Goal: Use online tool/utility: Utilize a website feature to perform a specific function

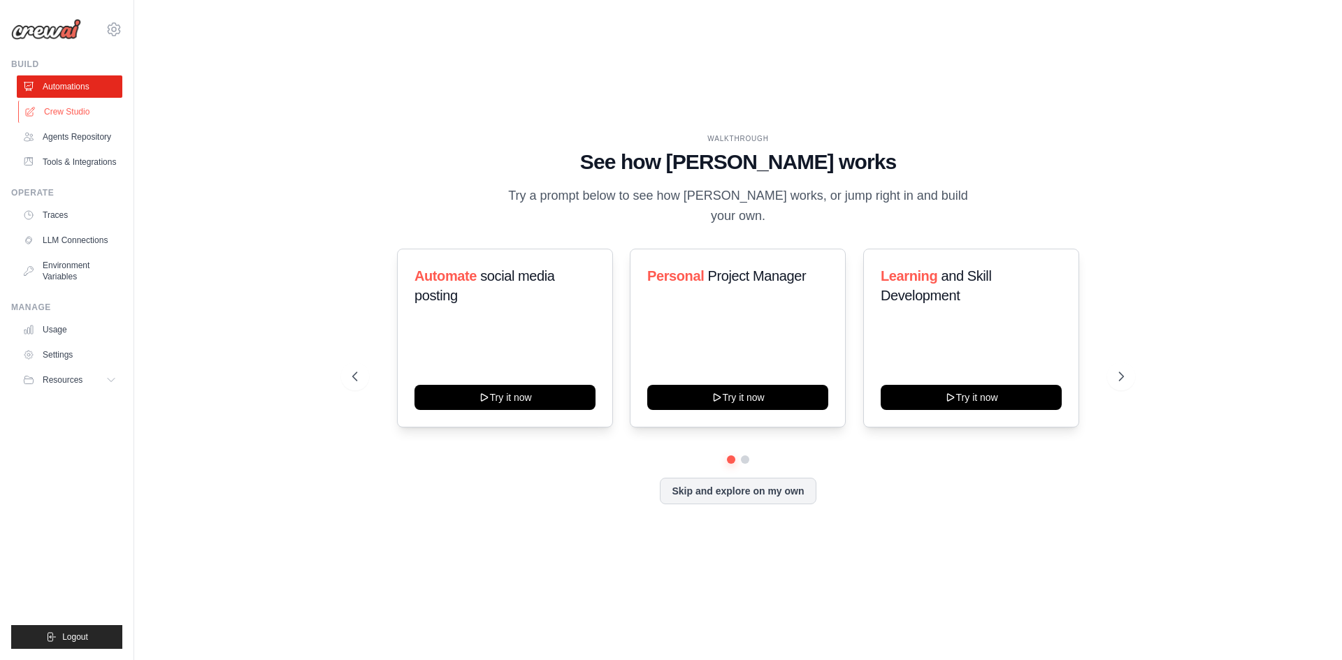
click at [87, 113] on link "Crew Studio" at bounding box center [71, 112] width 106 height 22
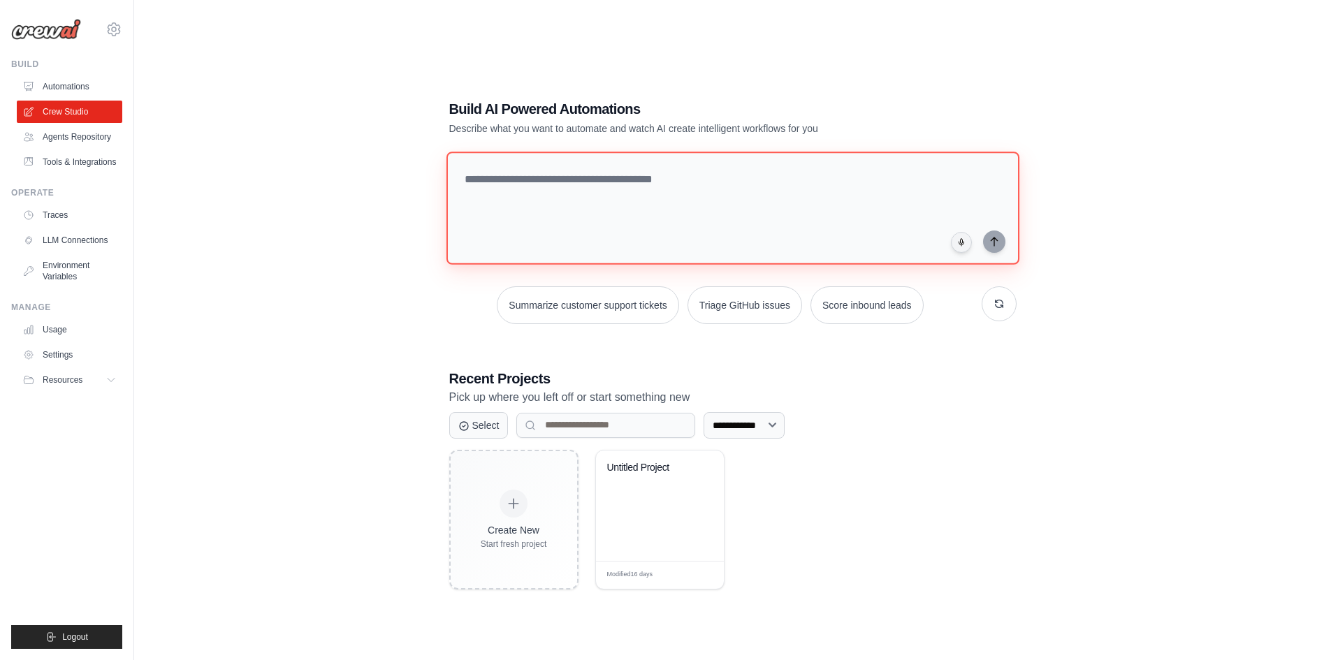
click at [545, 215] on textarea at bounding box center [732, 208] width 573 height 113
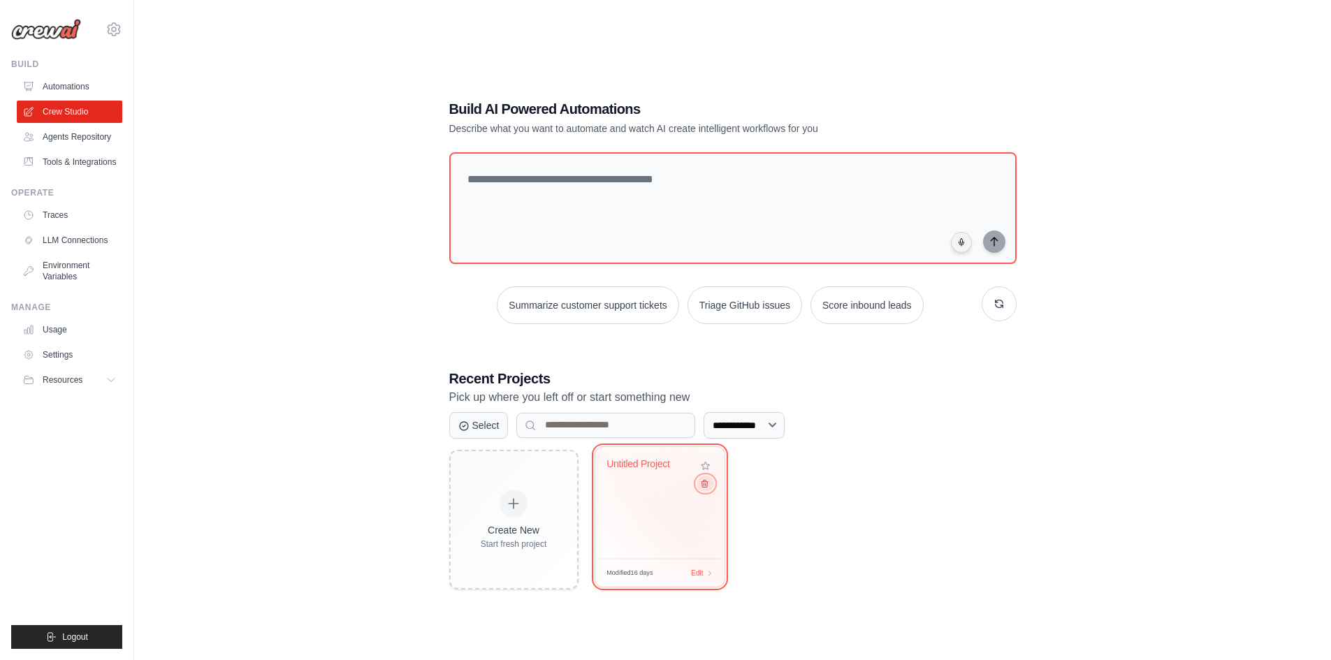
click at [711, 486] on button at bounding box center [705, 483] width 17 height 15
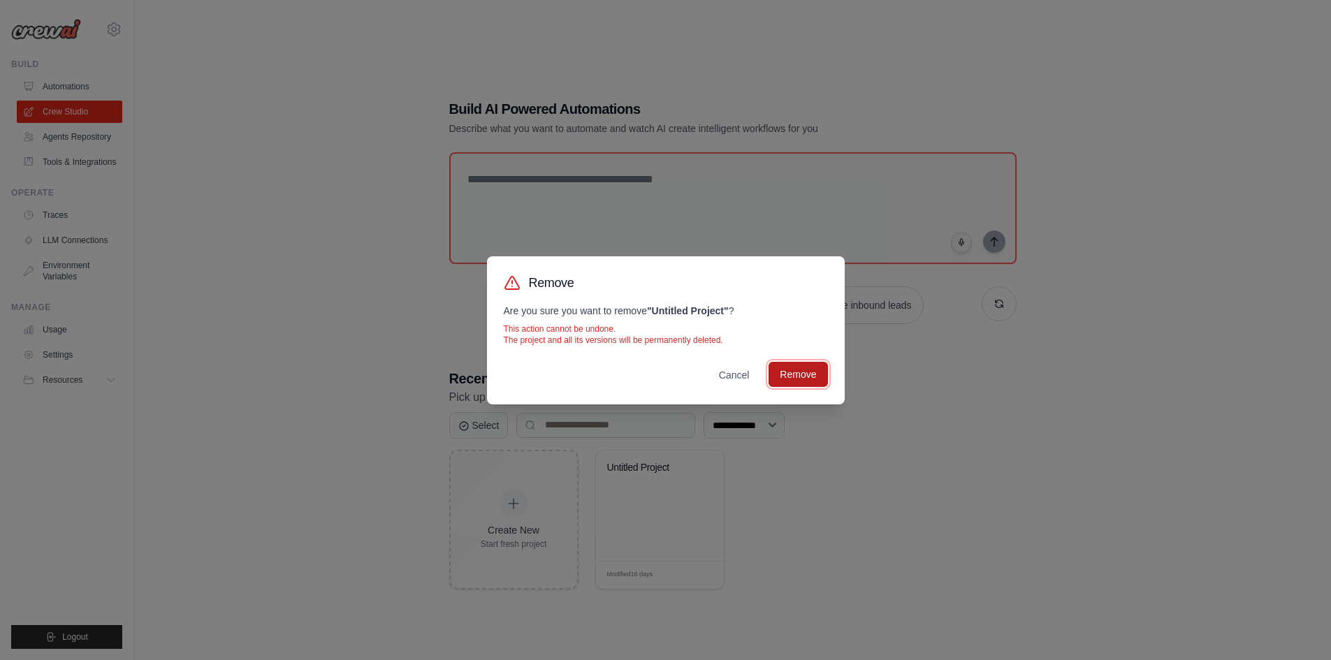
click at [811, 383] on button "Remove" at bounding box center [798, 374] width 59 height 25
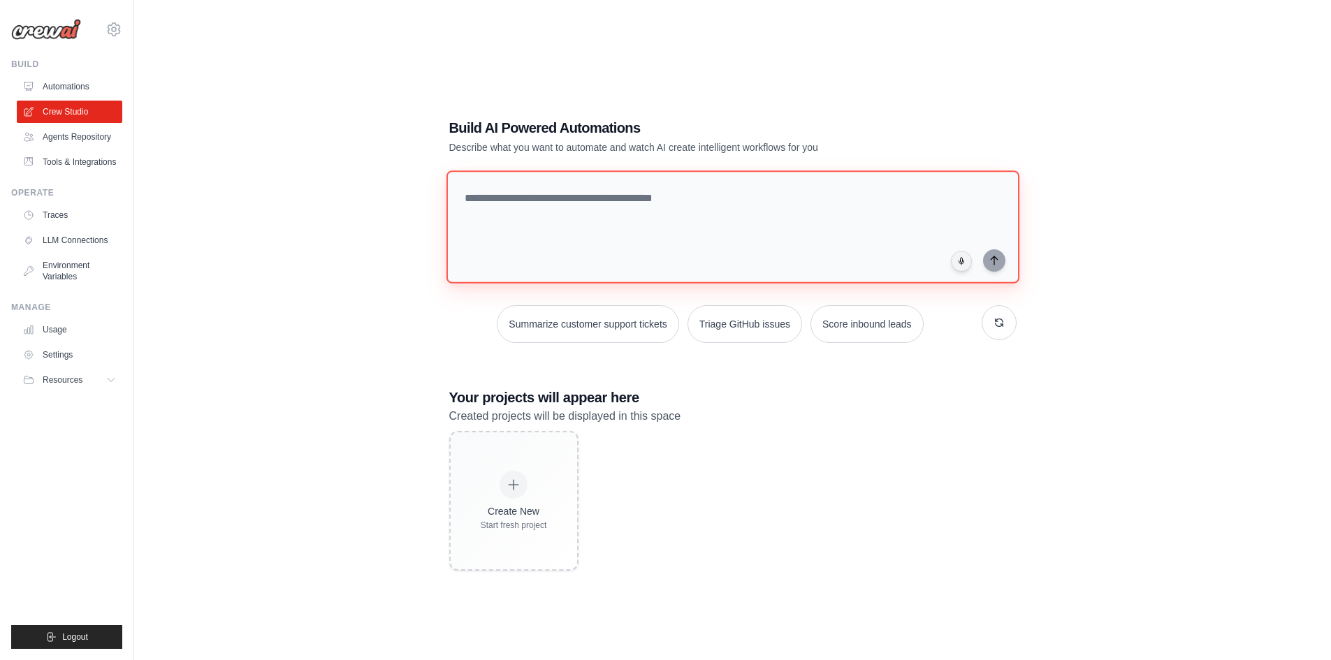
click at [535, 218] on textarea at bounding box center [732, 227] width 573 height 113
click at [546, 201] on textarea "**********" at bounding box center [735, 227] width 579 height 114
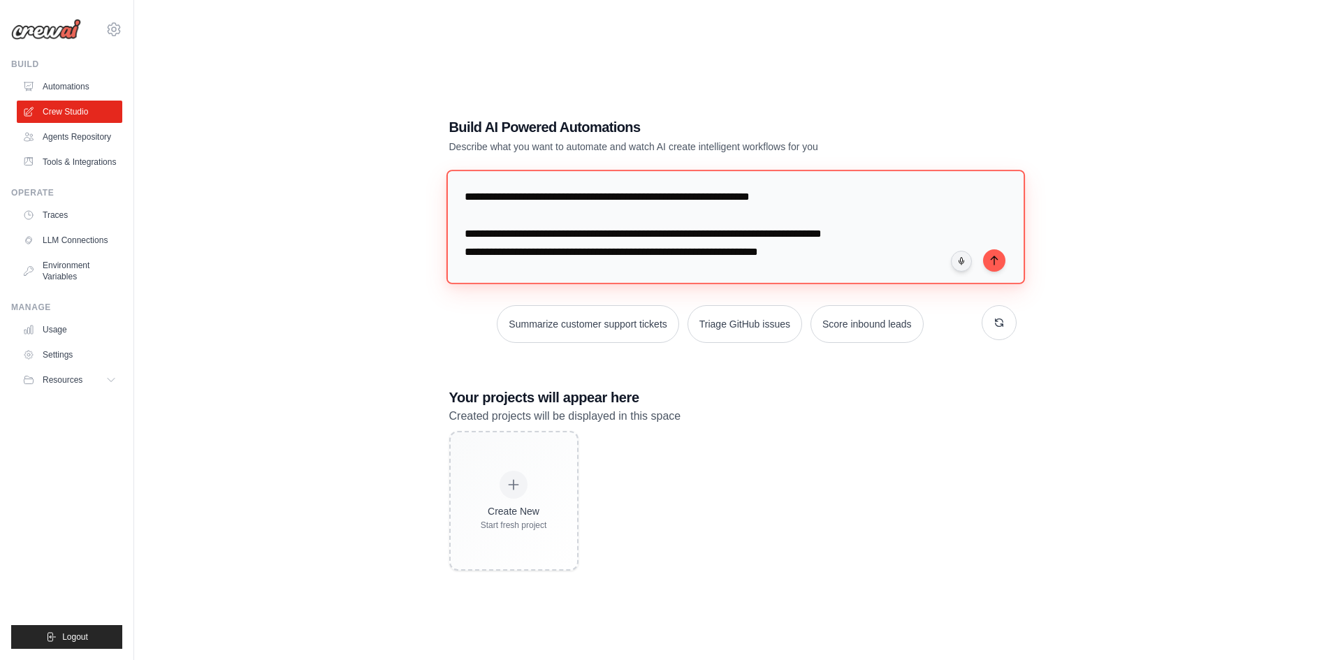
drag, startPoint x: 765, startPoint y: 250, endPoint x: 790, endPoint y: 251, distance: 25.2
click at [790, 251] on textarea "**********" at bounding box center [735, 227] width 579 height 114
click at [816, 255] on textarea "**********" at bounding box center [735, 227] width 579 height 114
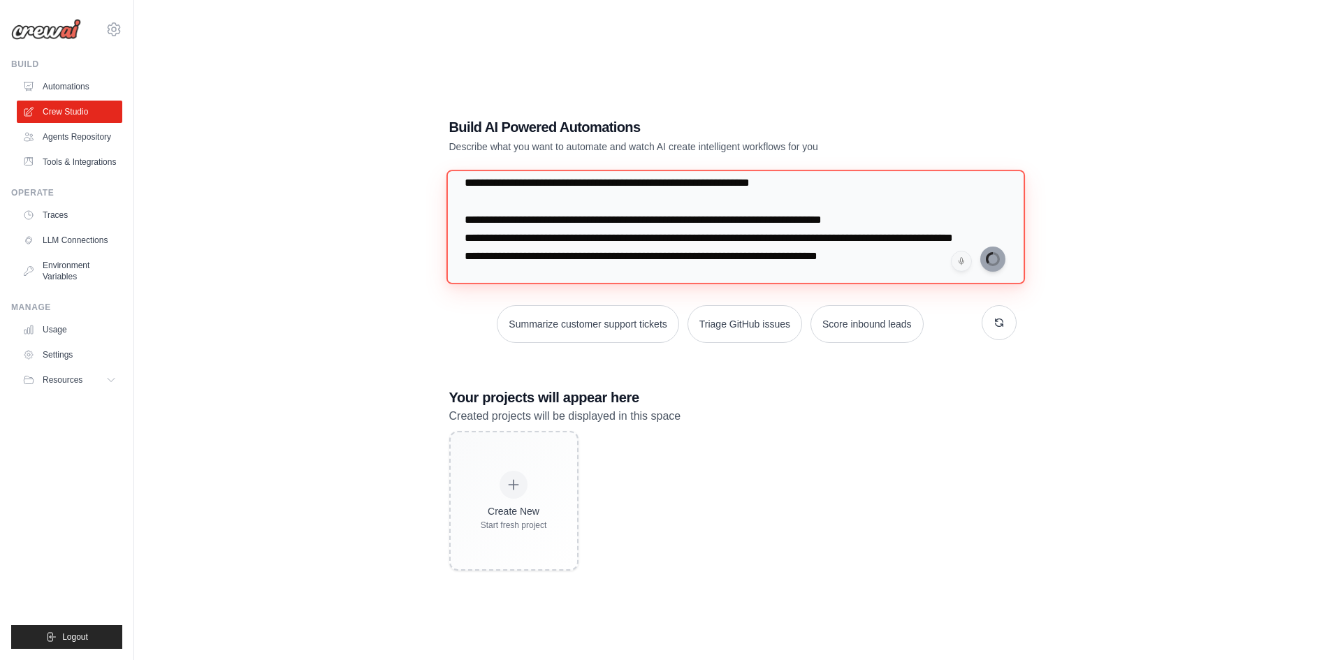
type textarea "**********"
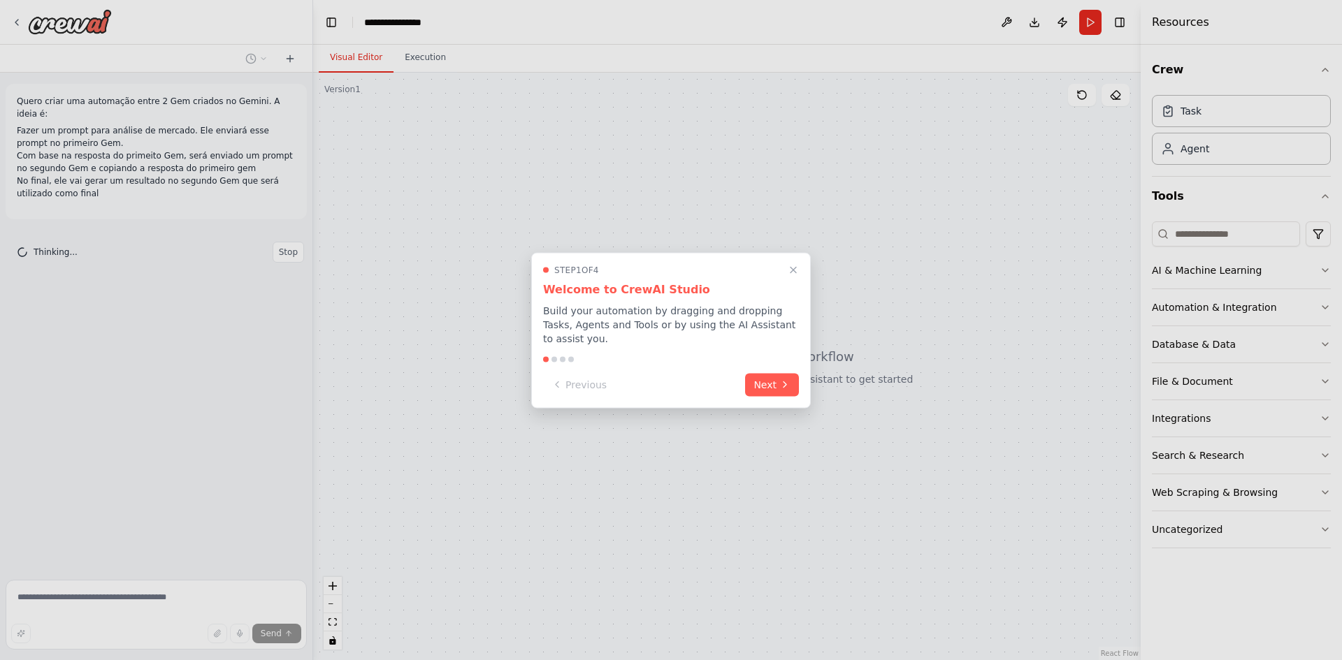
click at [764, 356] on div at bounding box center [671, 359] width 256 height 6
click at [764, 358] on div "Step 1 of 4 Welcome to CrewAI Studio Build your automation by dragging and drop…" at bounding box center [671, 330] width 280 height 156
click at [764, 360] on div "Step 1 of 4 Welcome to CrewAI Studio Build your automation by dragging and drop…" at bounding box center [671, 330] width 280 height 156
click at [764, 362] on div "Step 1 of 4 Welcome to CrewAI Studio Build your automation by dragging and drop…" at bounding box center [671, 330] width 280 height 156
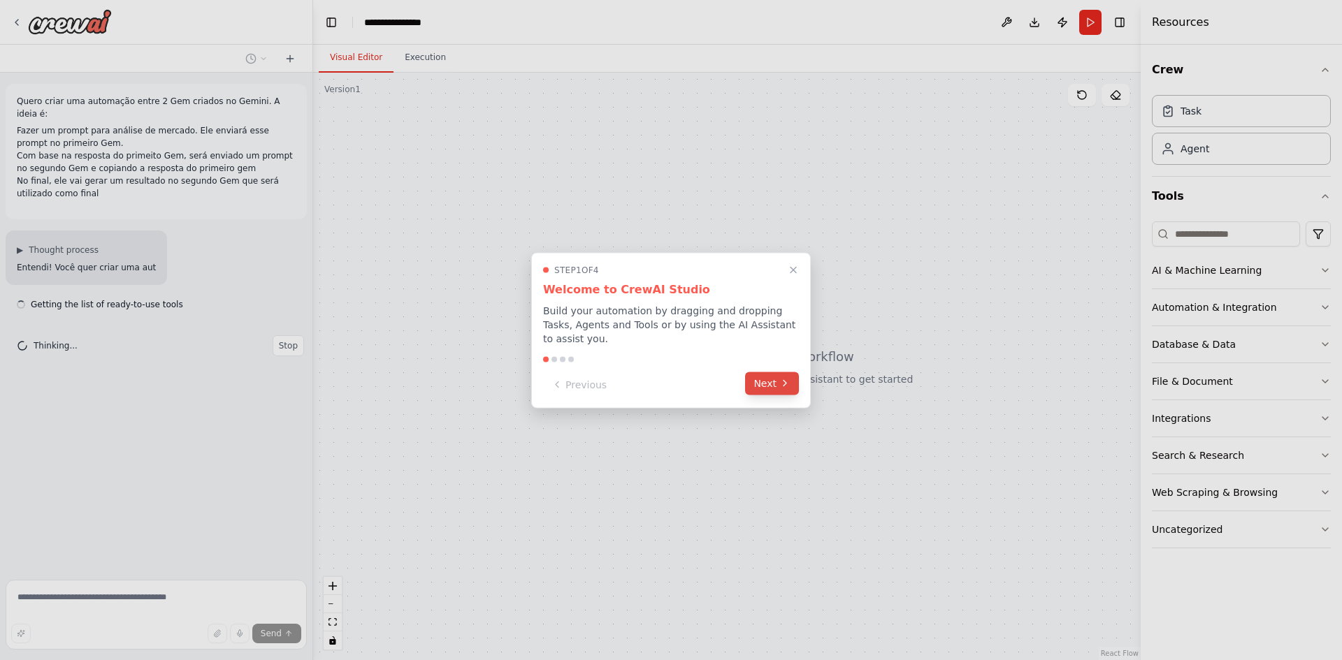
click at [767, 372] on button "Next" at bounding box center [772, 383] width 54 height 23
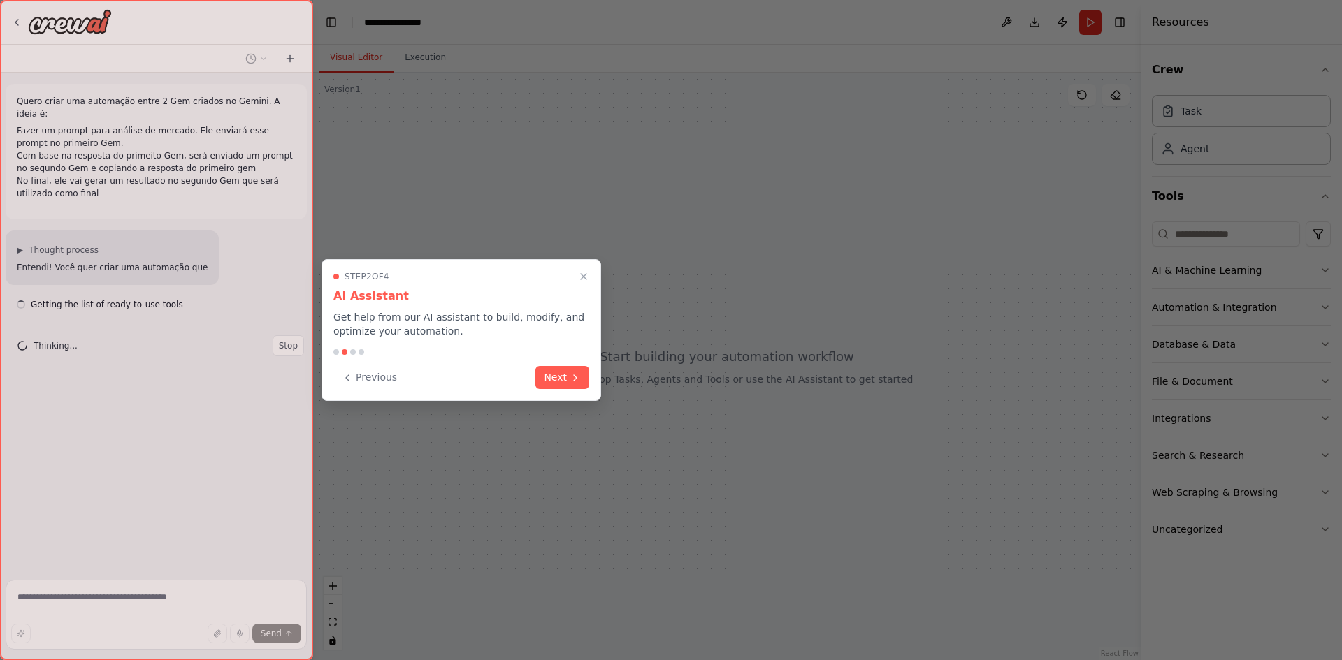
click at [767, 367] on div at bounding box center [671, 330] width 1342 height 660
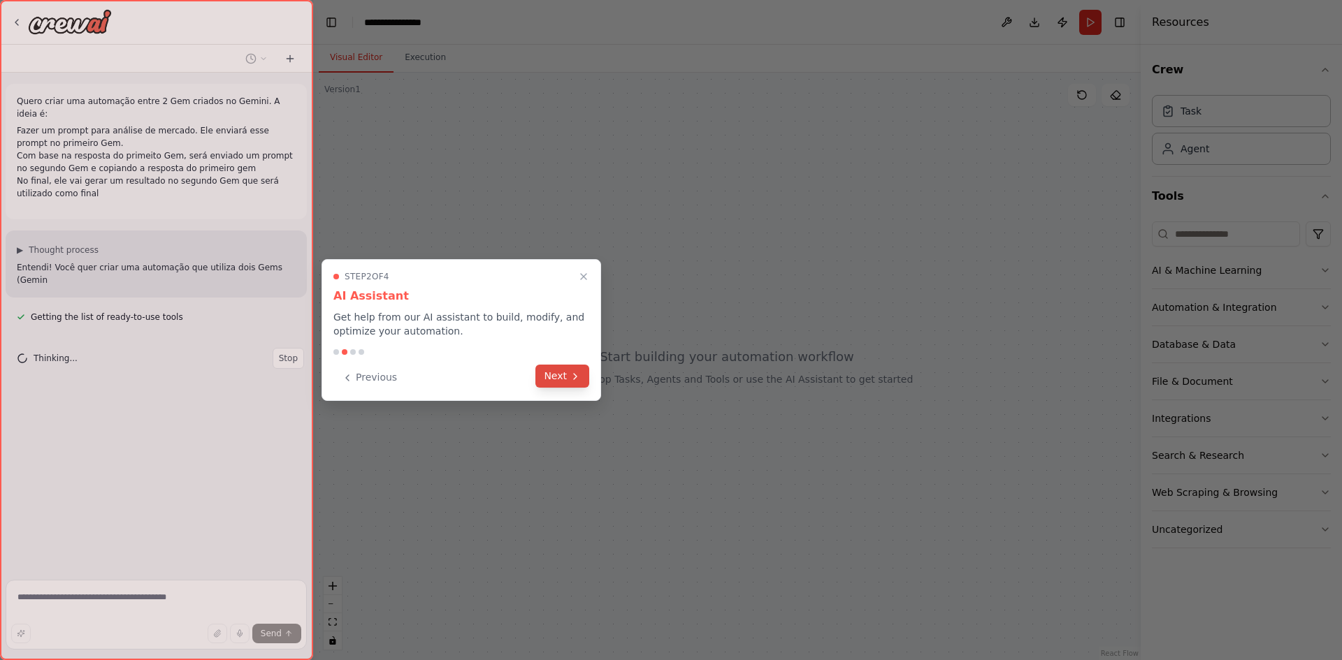
click at [540, 370] on button "Next" at bounding box center [562, 376] width 54 height 23
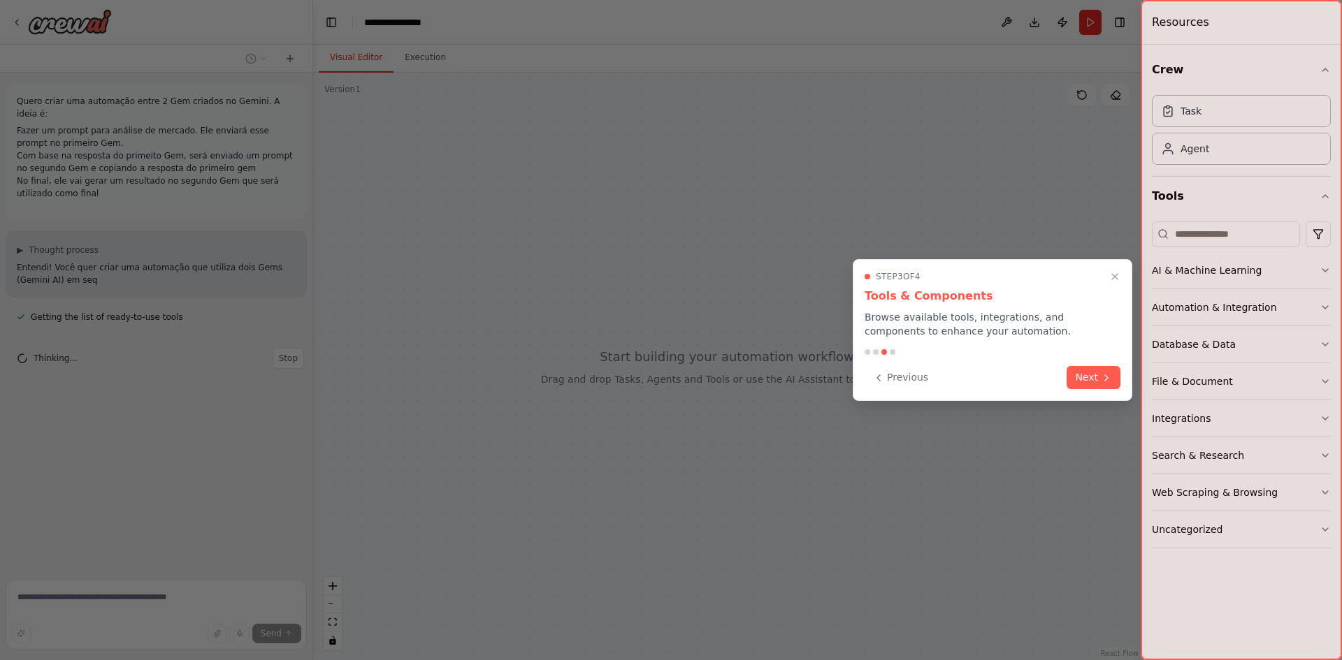
click at [563, 376] on div at bounding box center [671, 330] width 1342 height 660
click at [1092, 368] on button "Next" at bounding box center [1093, 376] width 54 height 23
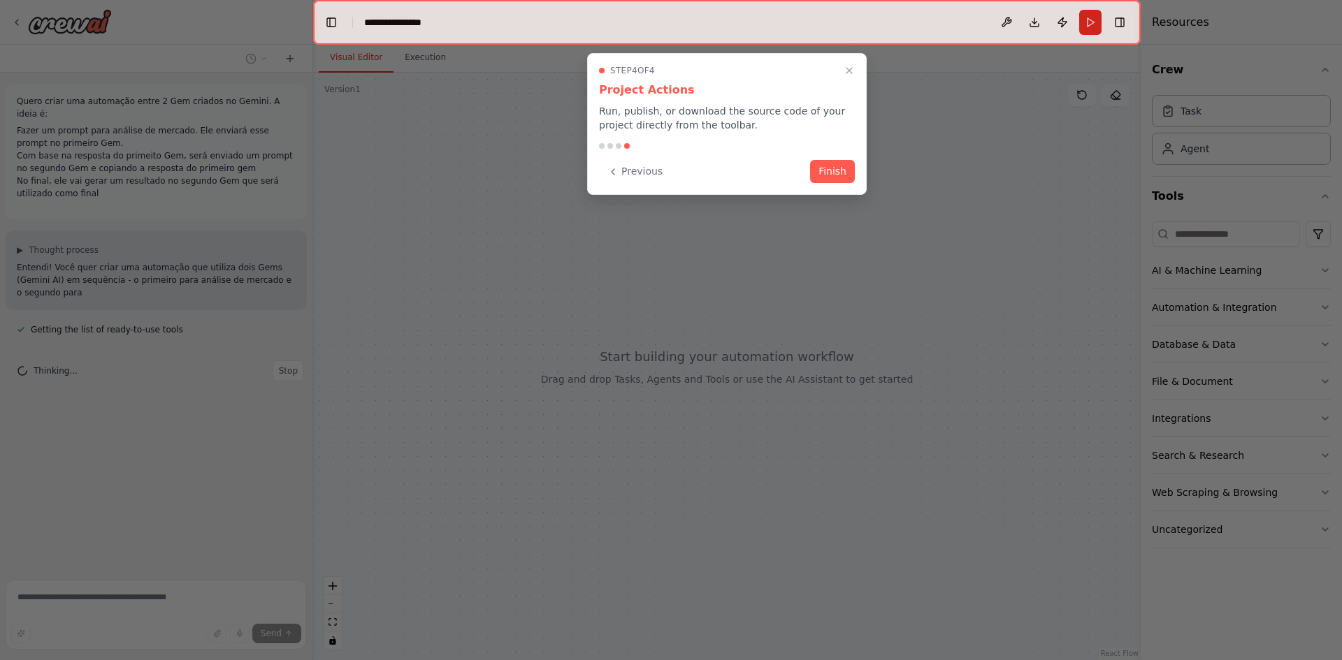
click at [1092, 382] on div at bounding box center [671, 330] width 1342 height 660
click at [862, 157] on div "Step 4 of 4 Project Actions Run, publish, or download the source code of your p…" at bounding box center [727, 124] width 280 height 142
click at [842, 180] on button "Finish" at bounding box center [832, 170] width 45 height 23
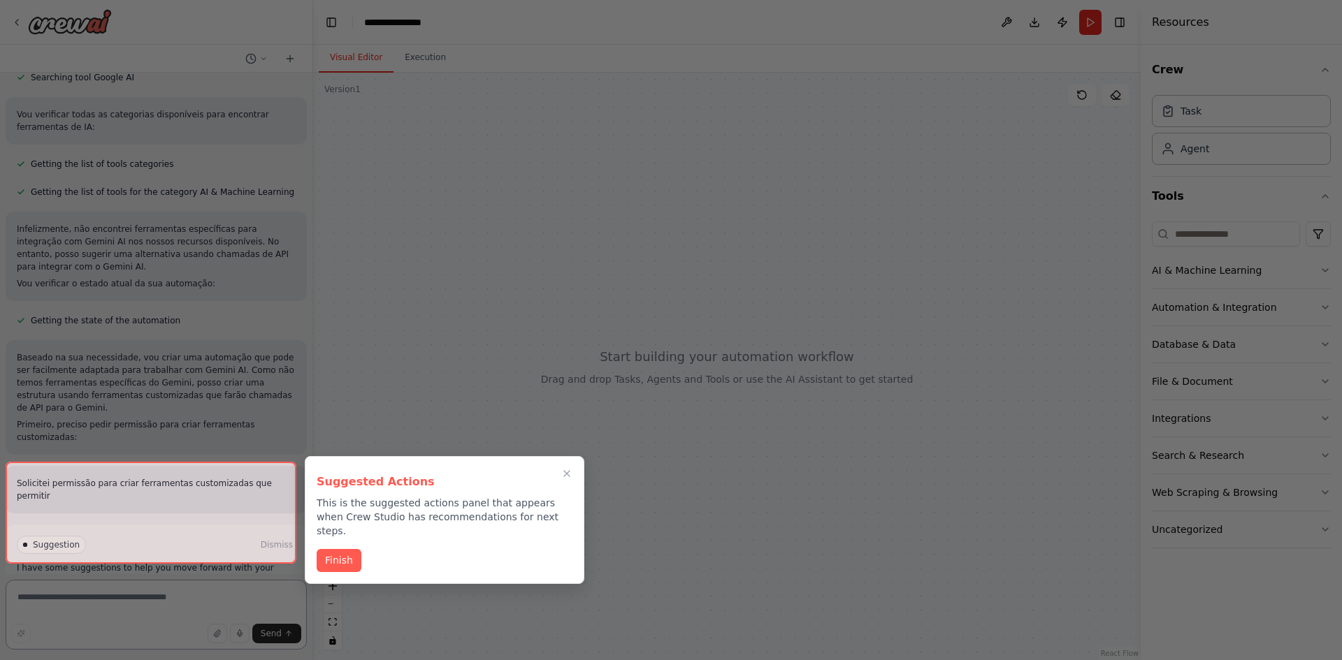
scroll to position [451, 0]
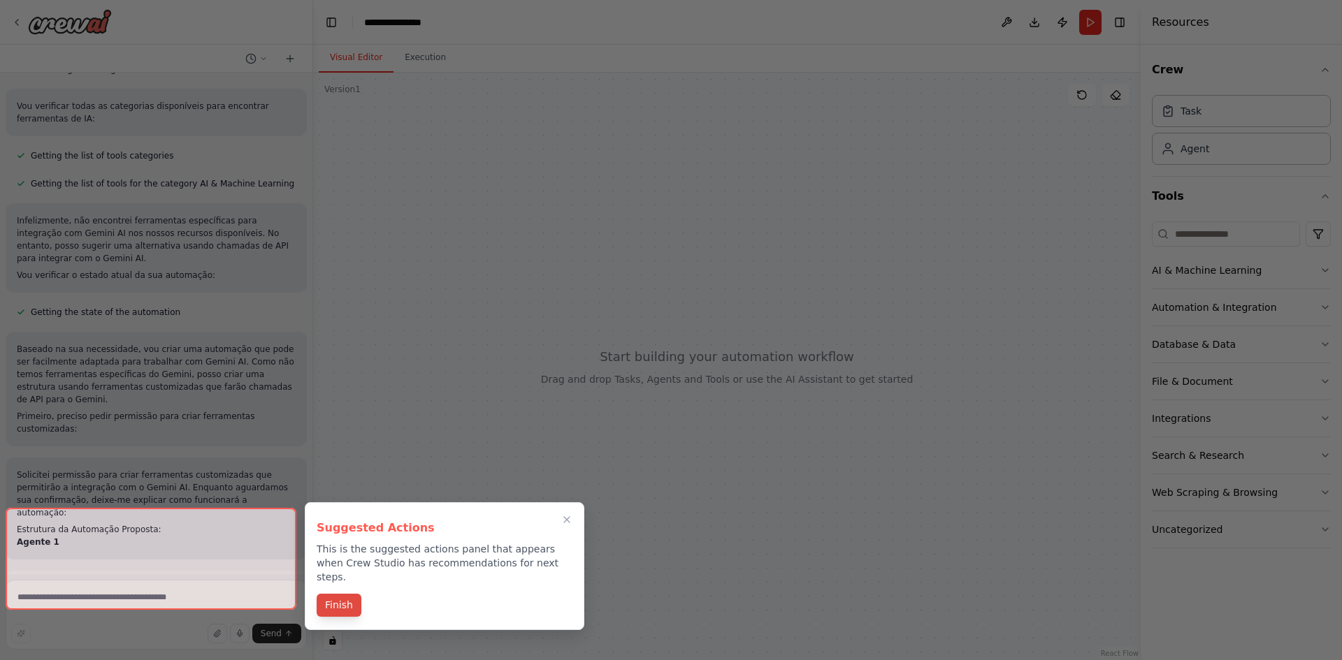
click at [352, 576] on div "Suggested Actions This is the suggested actions panel that appears when Crew St…" at bounding box center [445, 566] width 280 height 128
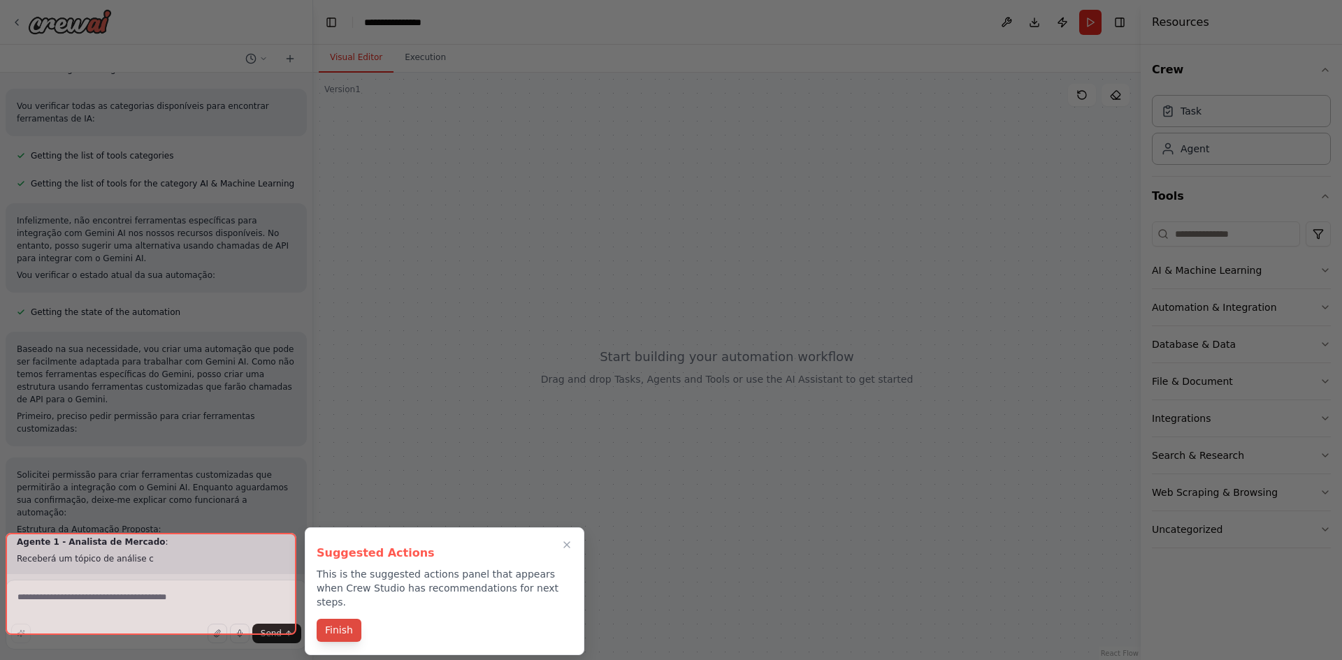
click at [344, 619] on button "Finish" at bounding box center [339, 630] width 45 height 23
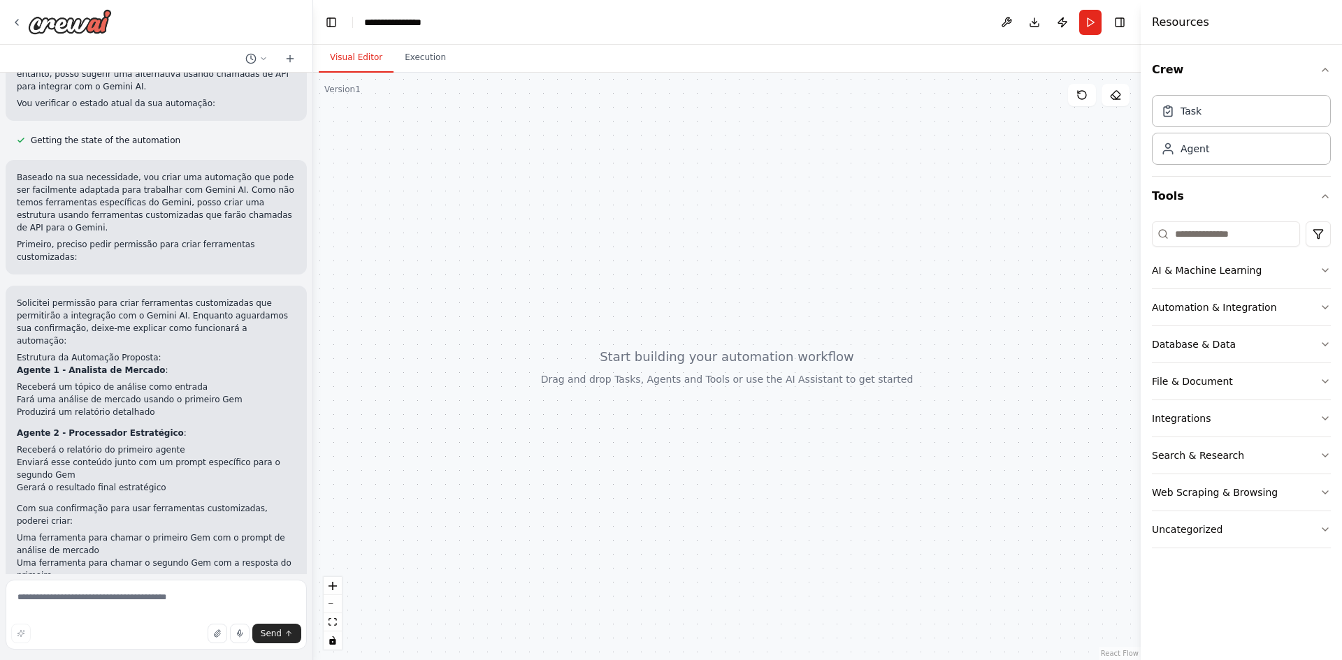
scroll to position [744, 0]
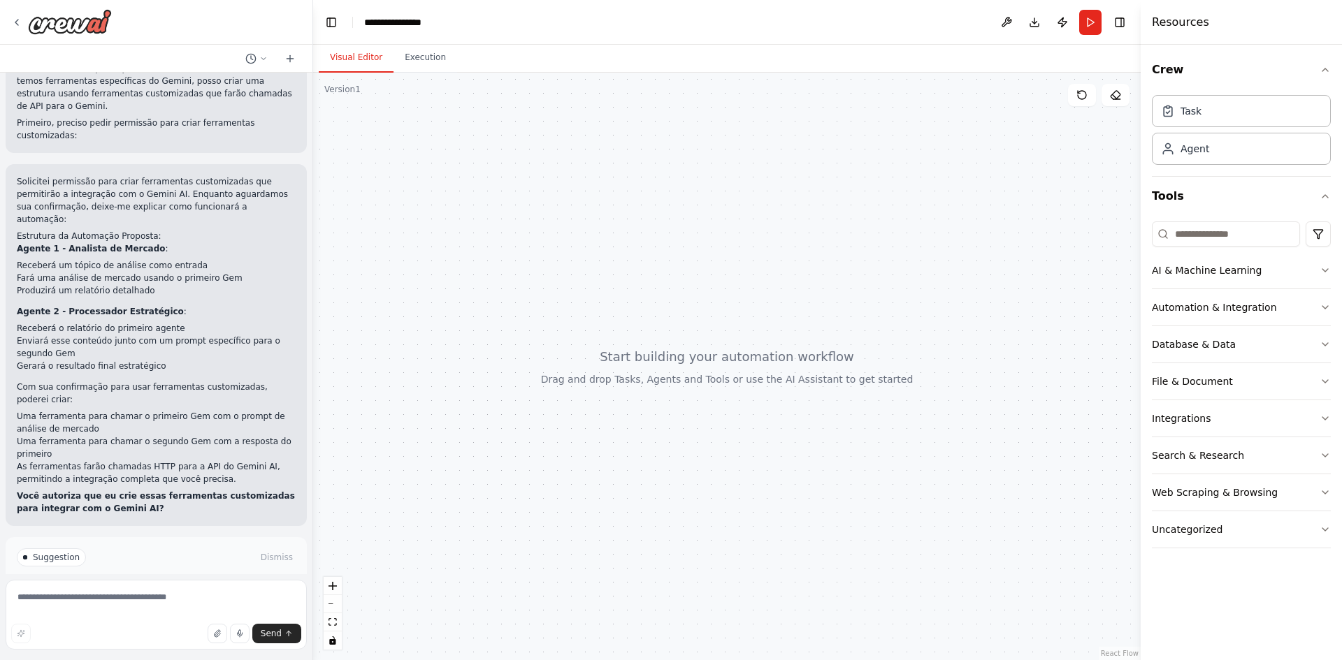
click at [197, 566] on div "Quero criar uma automação entre 2 Gem criados no Gemini. A ideia é: Fazer um pr…" at bounding box center [156, 324] width 312 height 502
click at [194, 611] on span "Enable coding skills" at bounding box center [162, 616] width 82 height 11
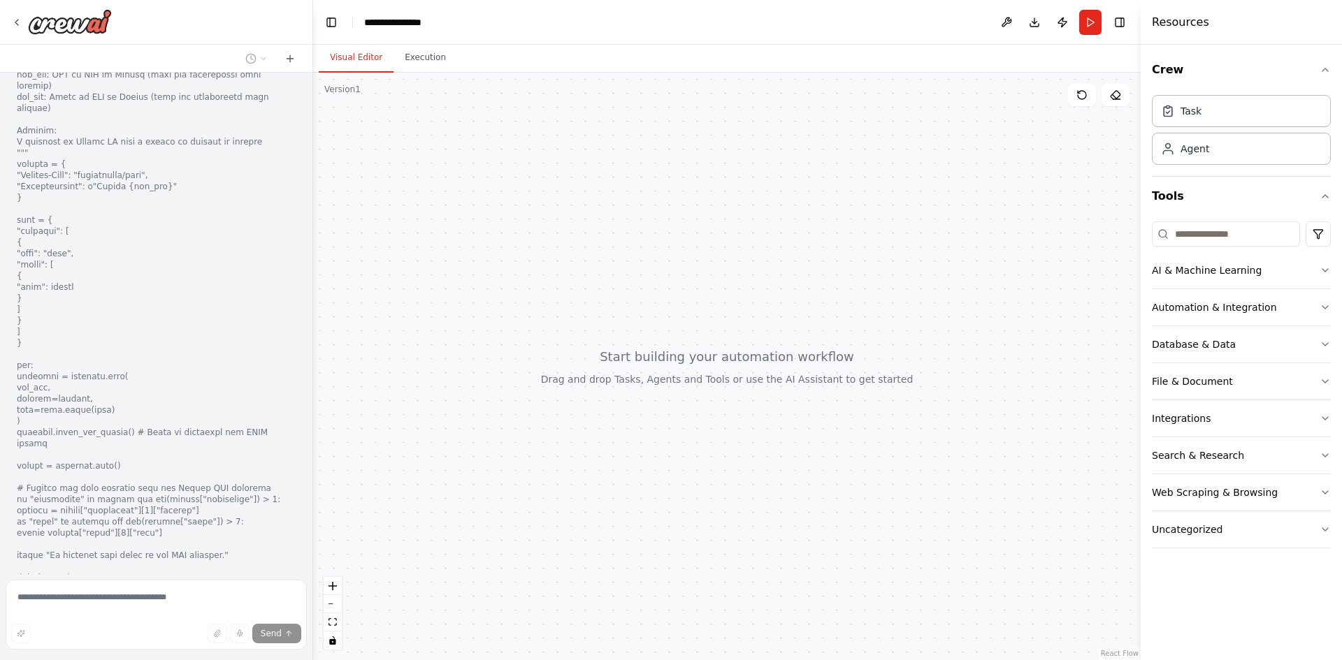
scroll to position [1665, 0]
